Goal: Task Accomplishment & Management: Use online tool/utility

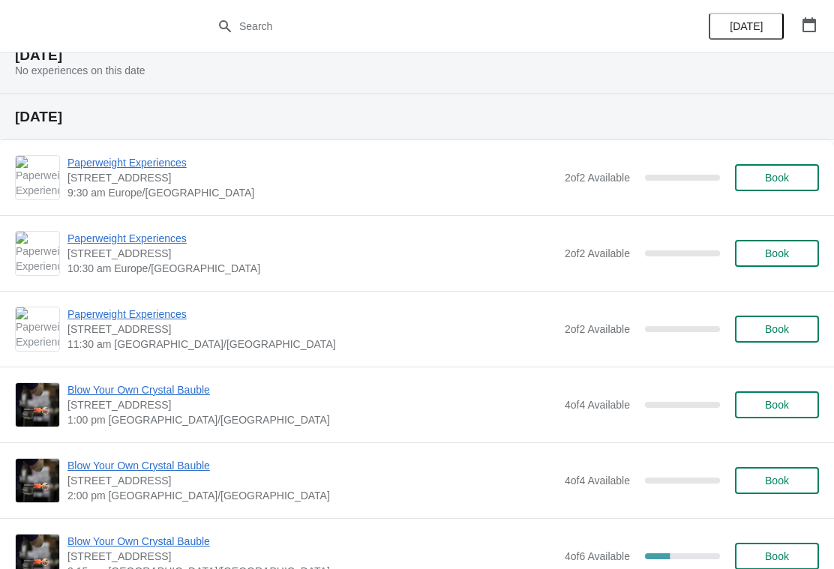
scroll to position [59, 0]
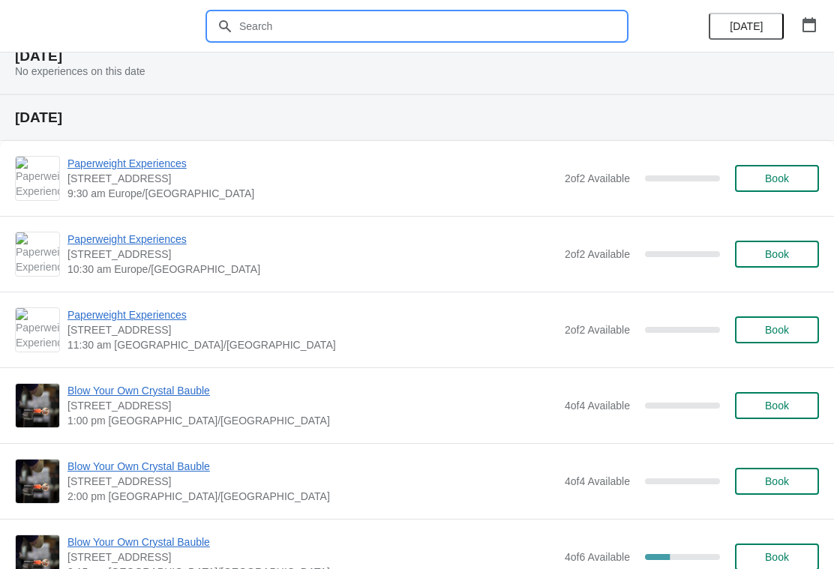
click at [278, 29] on input "text" at bounding box center [432, 26] width 387 height 27
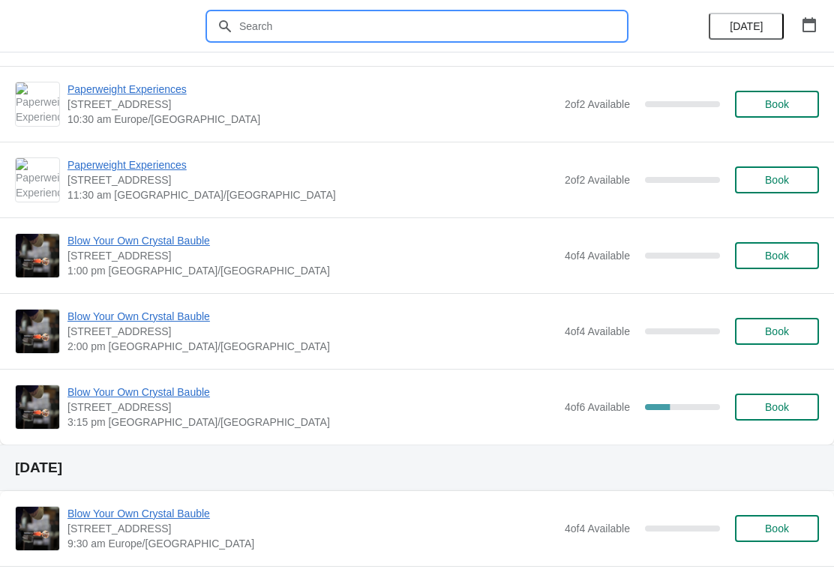
scroll to position [212, 0]
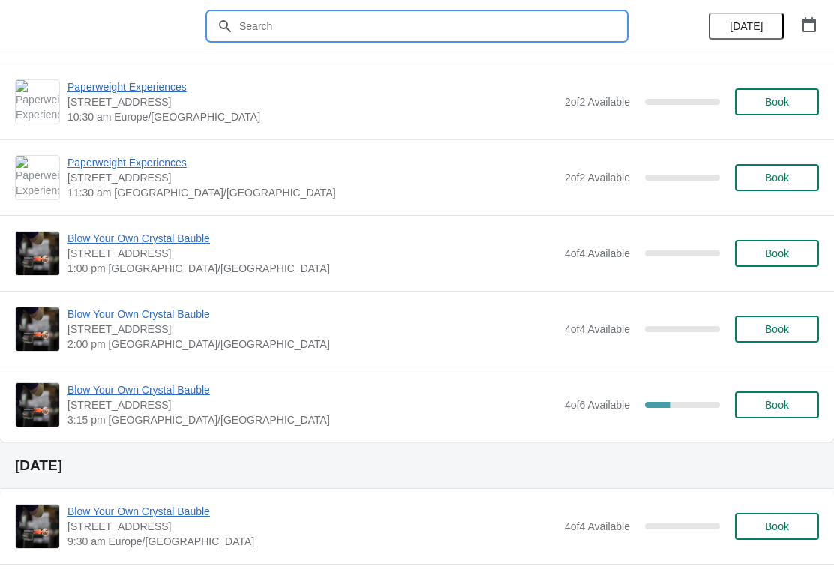
click at [809, 29] on icon "button" at bounding box center [809, 24] width 15 height 15
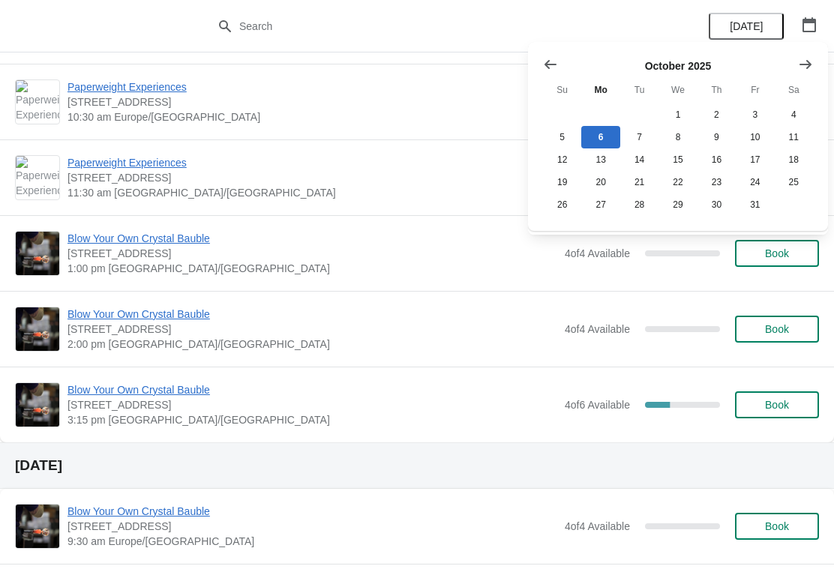
click at [804, 69] on icon "Show next month, November 2025" at bounding box center [805, 64] width 15 height 15
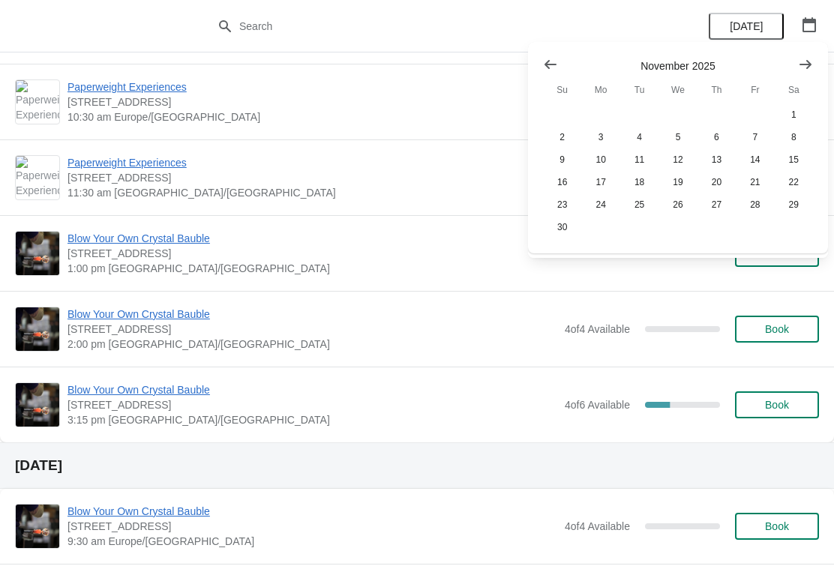
click at [801, 64] on icon "Show next month, December 2025" at bounding box center [806, 63] width 12 height 9
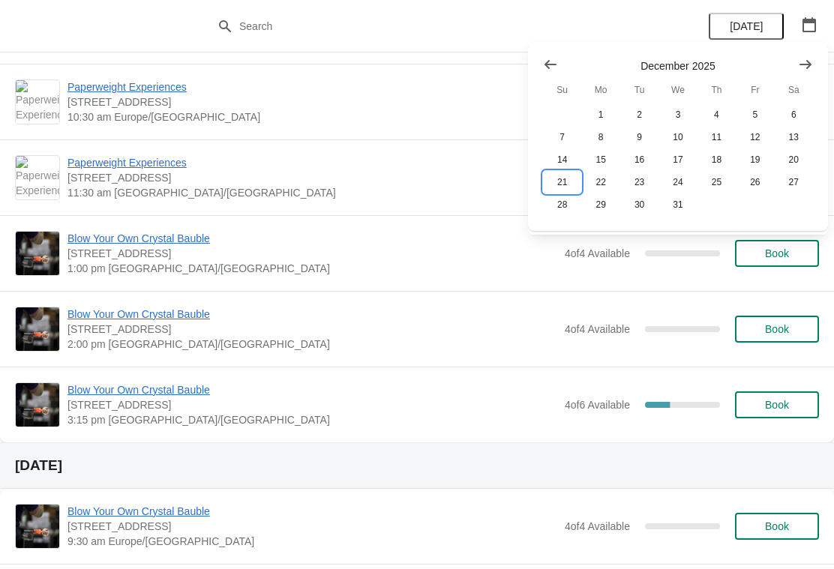
click at [561, 188] on button "21" at bounding box center [562, 182] width 38 height 23
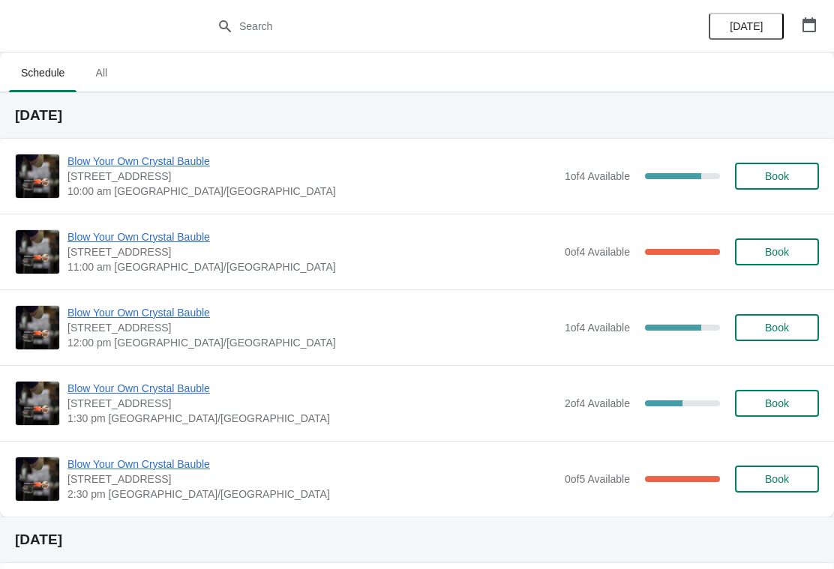
click at [227, 168] on span "Blow Your Own Crystal Bauble" at bounding box center [313, 161] width 490 height 15
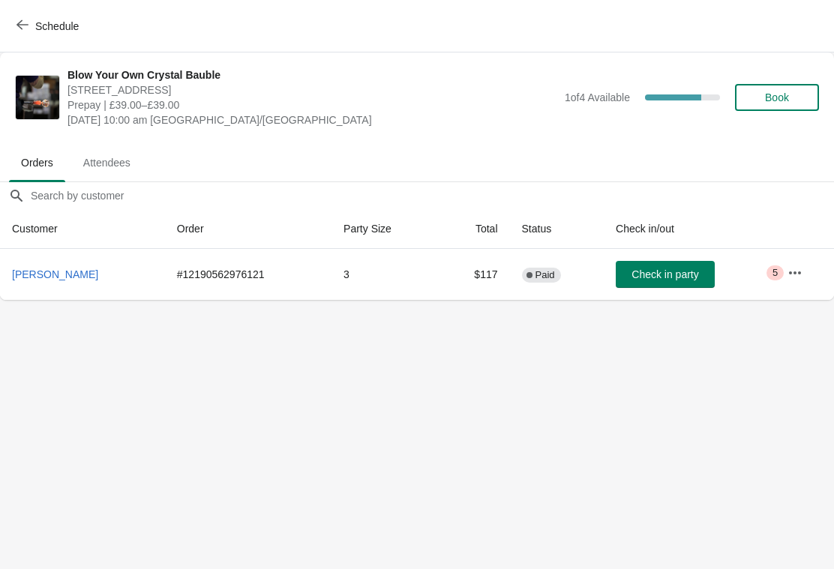
click at [796, 266] on icon "button" at bounding box center [795, 273] width 15 height 15
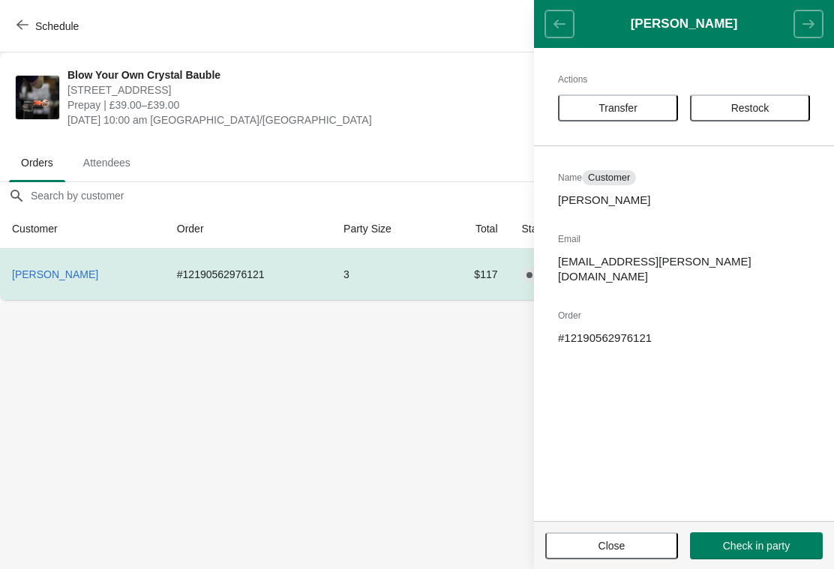
click at [379, 392] on body "Schedule Blow Your Own Crystal Bauble Cumbria Crystal, [GEOGRAPHIC_DATA], [GEOG…" at bounding box center [417, 284] width 834 height 569
click at [457, 146] on ul "Orders Attendees" at bounding box center [417, 162] width 822 height 39
click at [605, 540] on span "Close" at bounding box center [612, 546] width 27 height 12
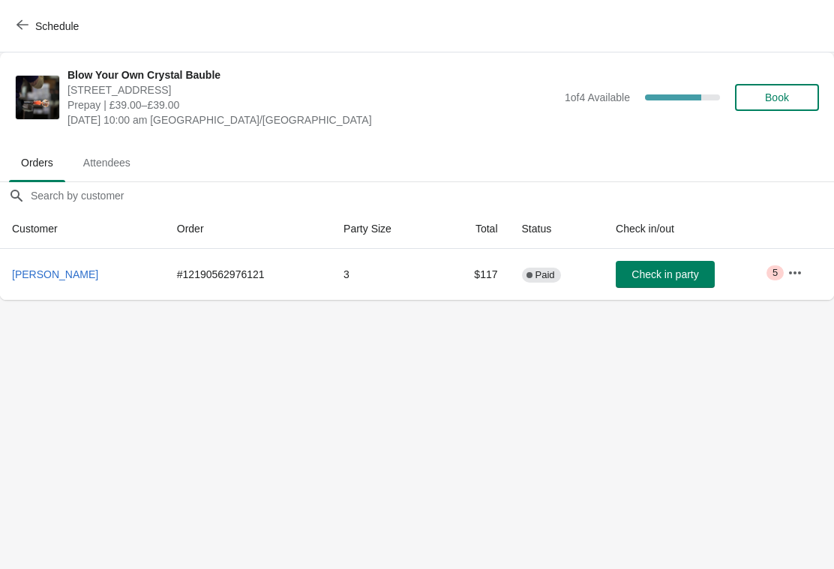
click at [798, 263] on button "button" at bounding box center [795, 273] width 27 height 27
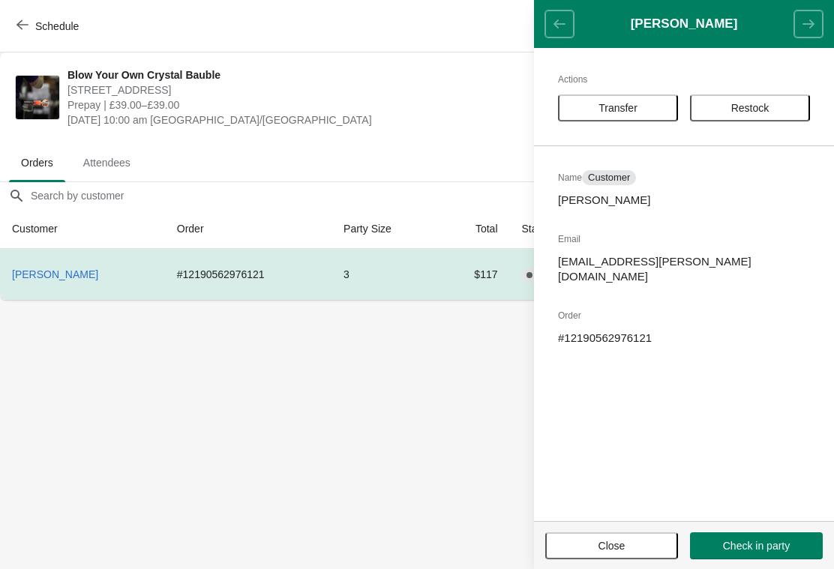
click at [562, 27] on header "[PERSON_NAME]" at bounding box center [684, 24] width 300 height 48
